Goal: Use online tool/utility: Utilize a website feature to perform a specific function

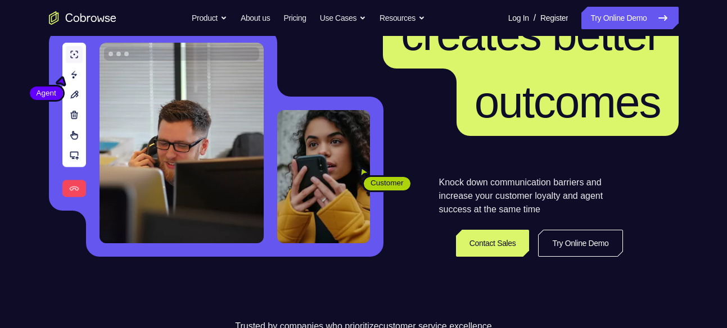
scroll to position [129, 0]
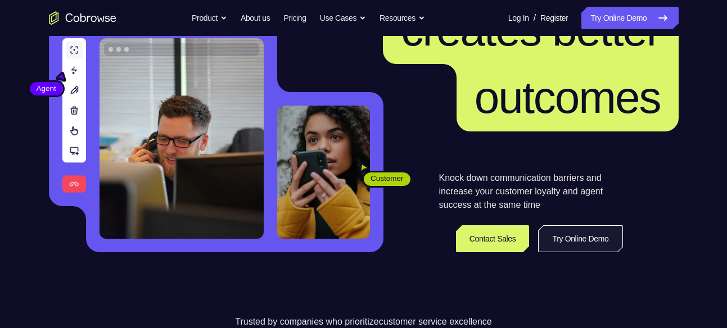
click at [568, 237] on link "Try Online Demo" at bounding box center [580, 238] width 84 height 27
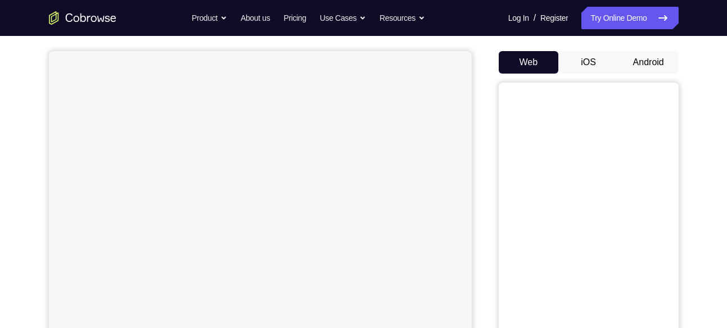
scroll to position [93, 0]
click at [642, 66] on button "Android" at bounding box center [648, 64] width 60 height 22
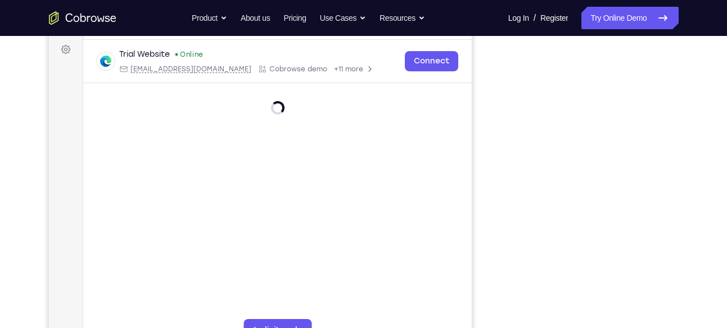
scroll to position [187, 0]
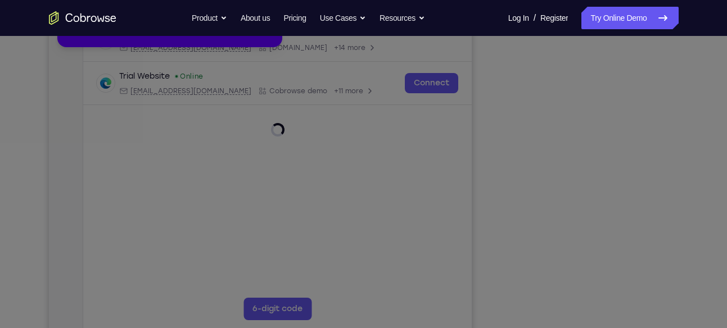
click at [583, 318] on icon at bounding box center [367, 141] width 735 height 373
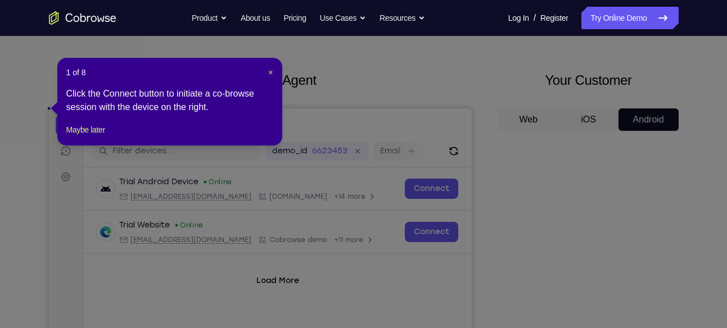
scroll to position [37, 0]
click at [266, 73] on header "1 of 8 ×" at bounding box center [169, 72] width 207 height 11
click at [272, 72] on span "×" at bounding box center [270, 73] width 4 height 9
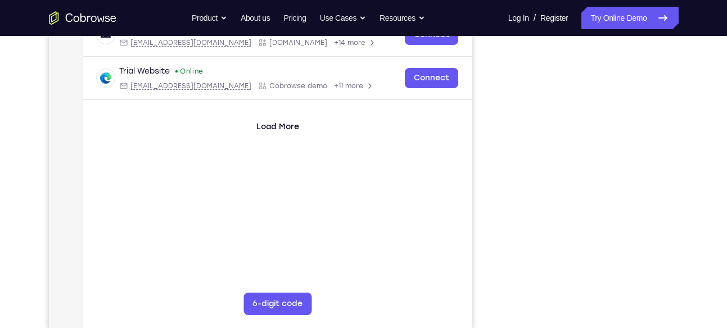
scroll to position [173, 0]
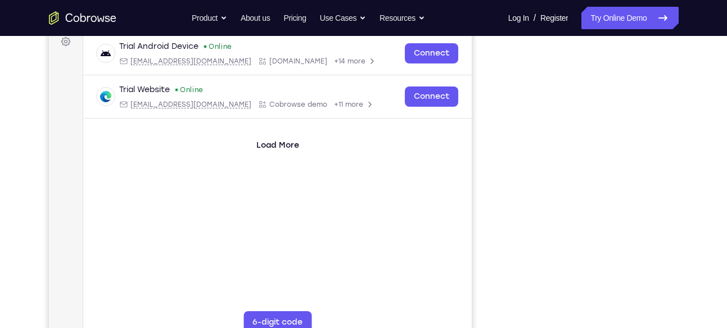
click at [705, 132] on div "Your Support Agent Your Customer Web iOS Android Next Steps We’d be happy to gi…" at bounding box center [364, 233] width 720 height 741
click at [693, 161] on div "Your Support Agent Your Customer Web iOS Android Next Steps We’d be happy to gi…" at bounding box center [364, 233] width 720 height 741
click at [488, 199] on div "Your Support Agent Your Customer Web iOS Android" at bounding box center [364, 142] width 630 height 415
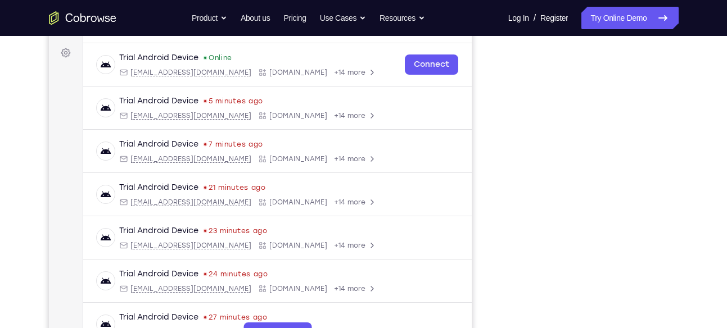
scroll to position [159, 0]
